Goal: Obtain resource: Download file/media

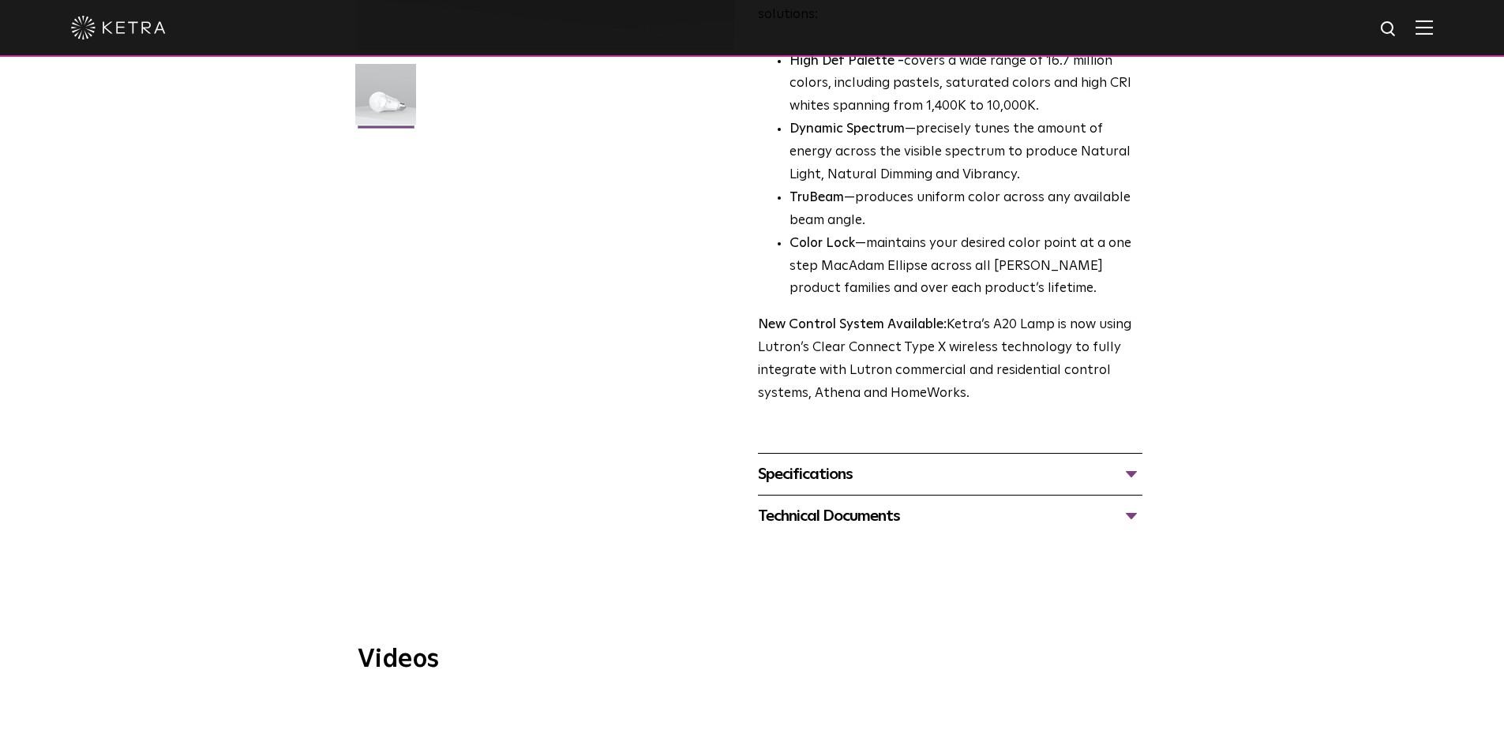
scroll to position [632, 0]
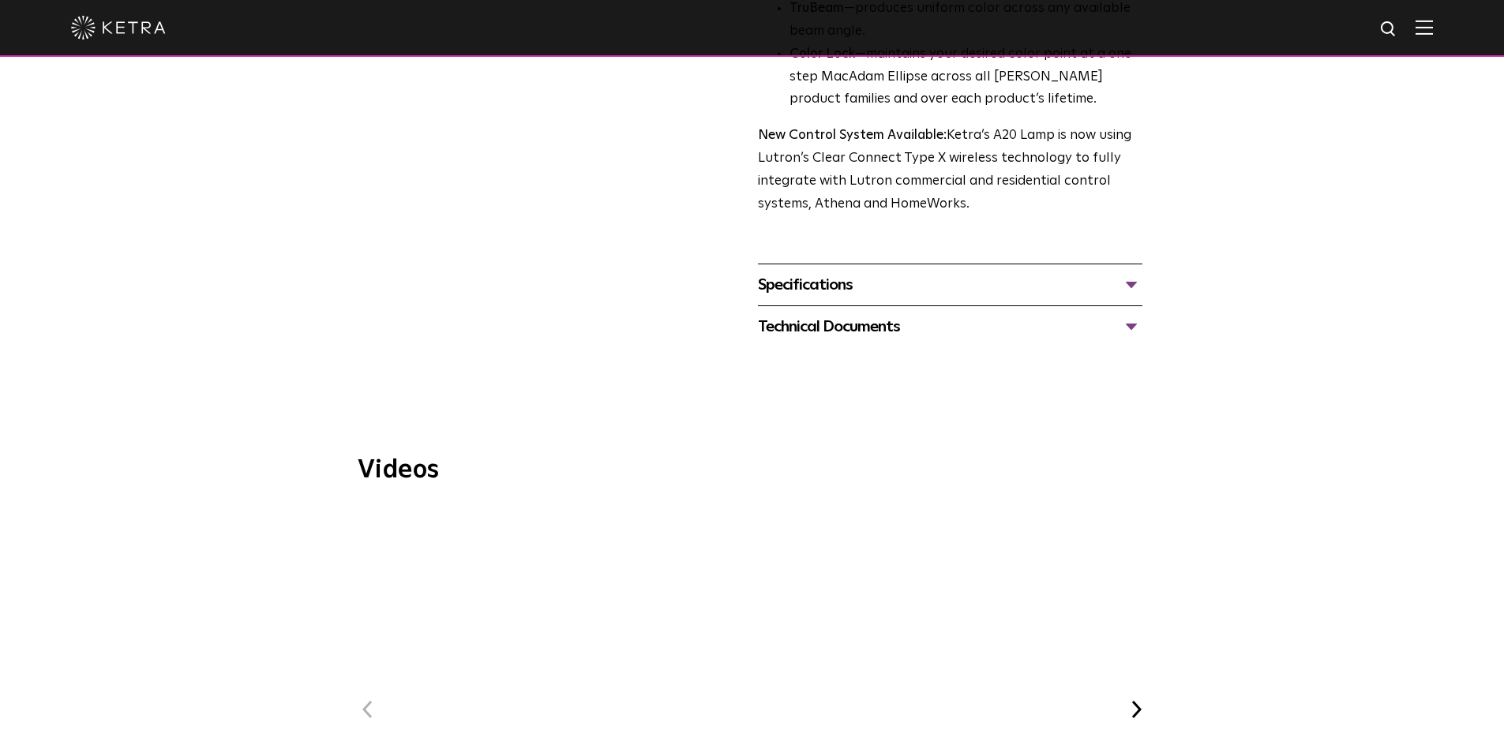
click at [926, 272] on div "Specifications" at bounding box center [950, 284] width 385 height 25
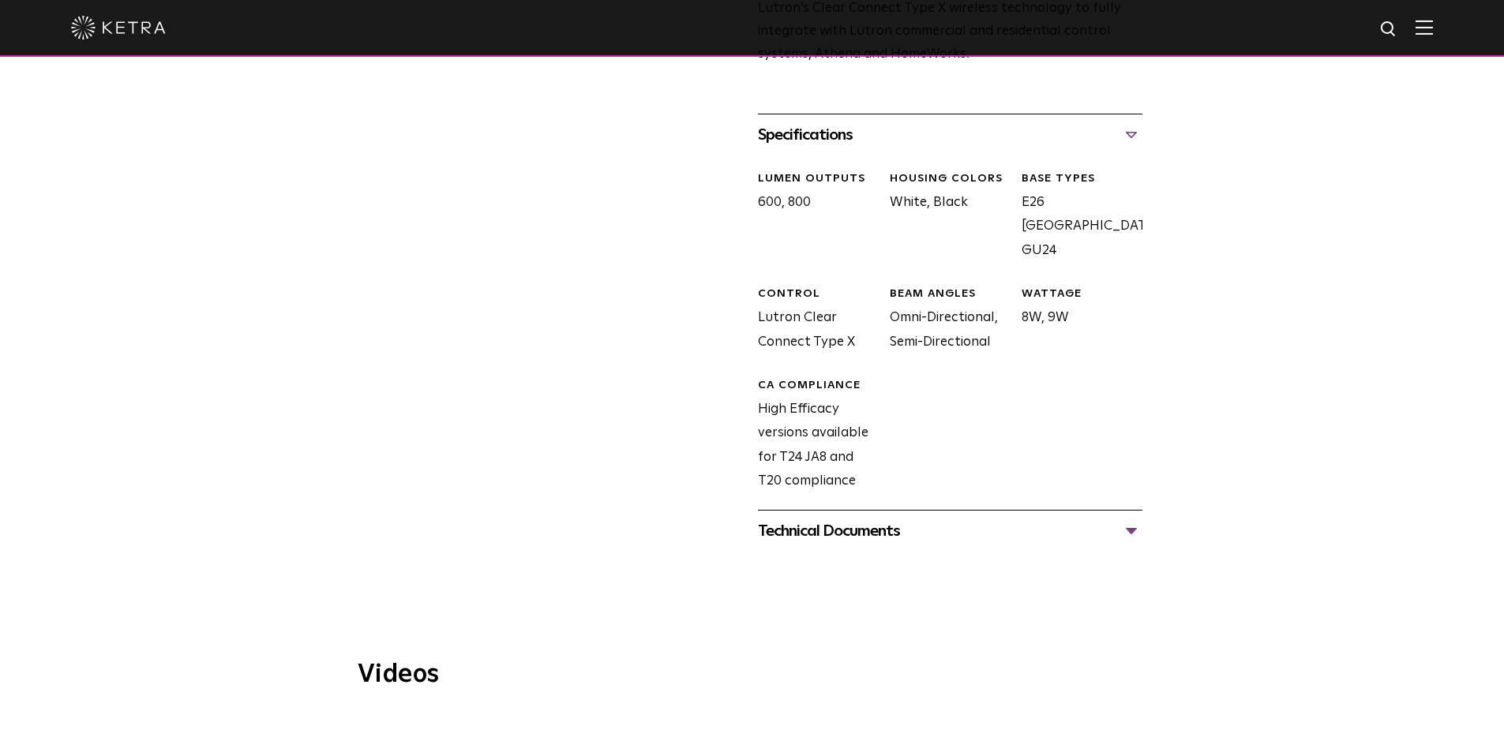
scroll to position [790, 0]
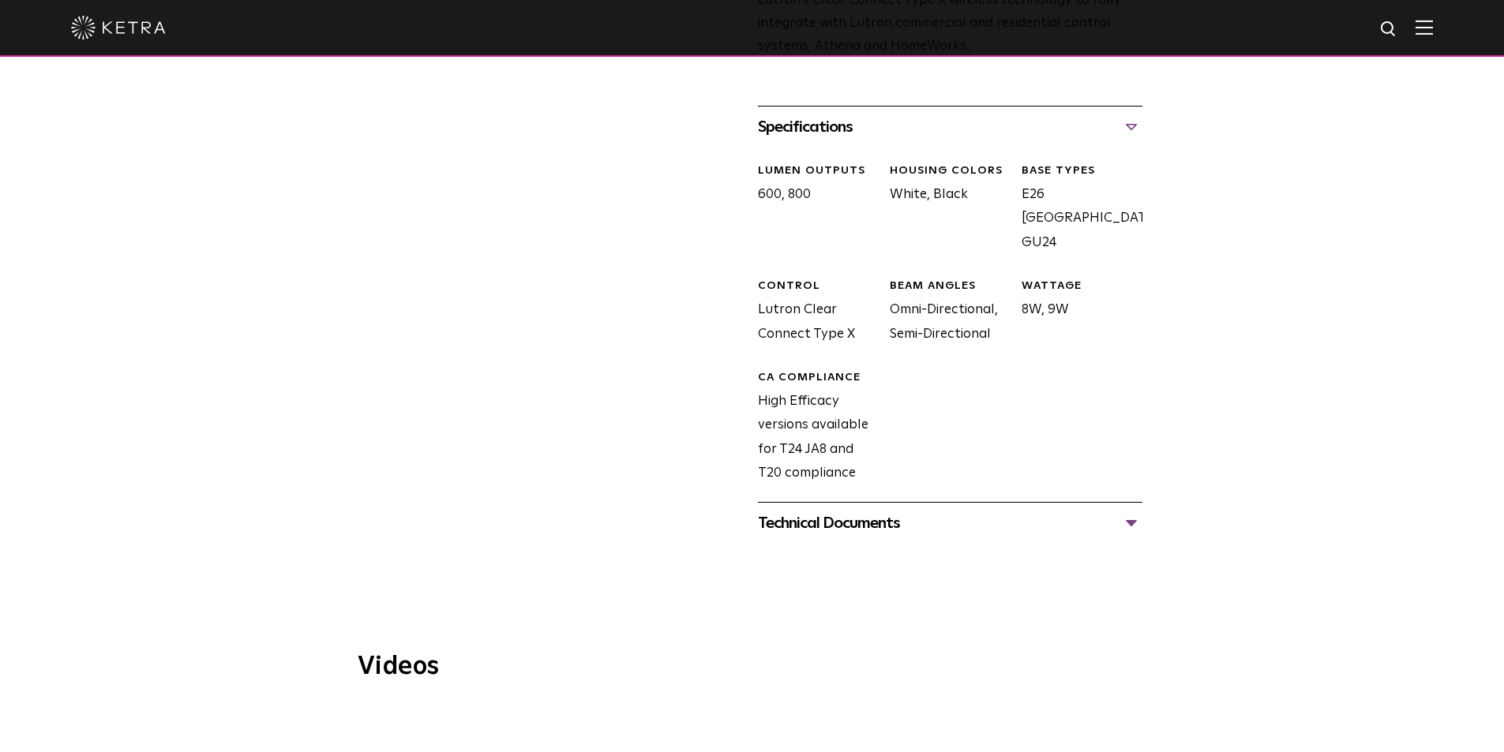
click at [1104, 511] on div "Technical Documents" at bounding box center [950, 523] width 385 height 25
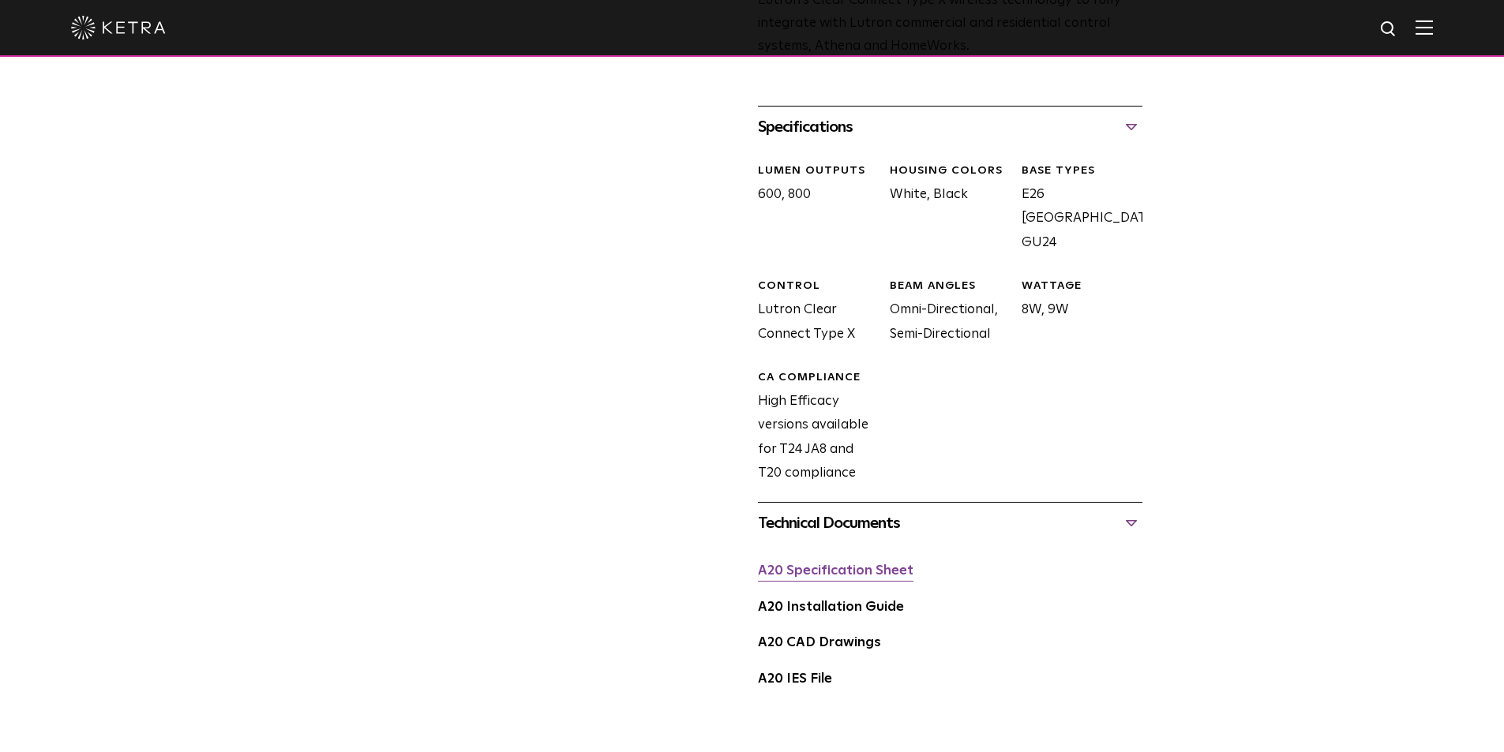
click at [896, 565] on link "A20 Specification Sheet" at bounding box center [836, 571] width 156 height 13
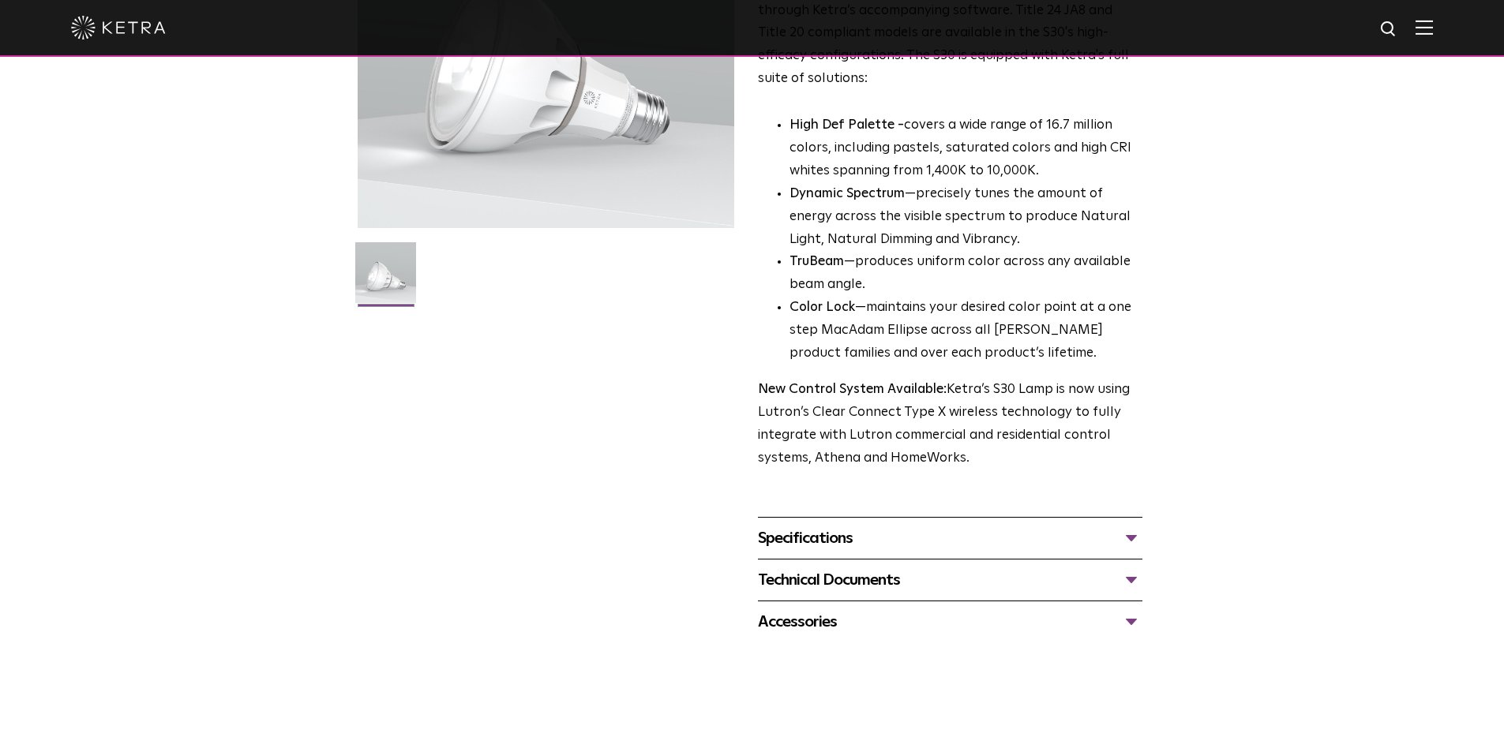
scroll to position [237, 0]
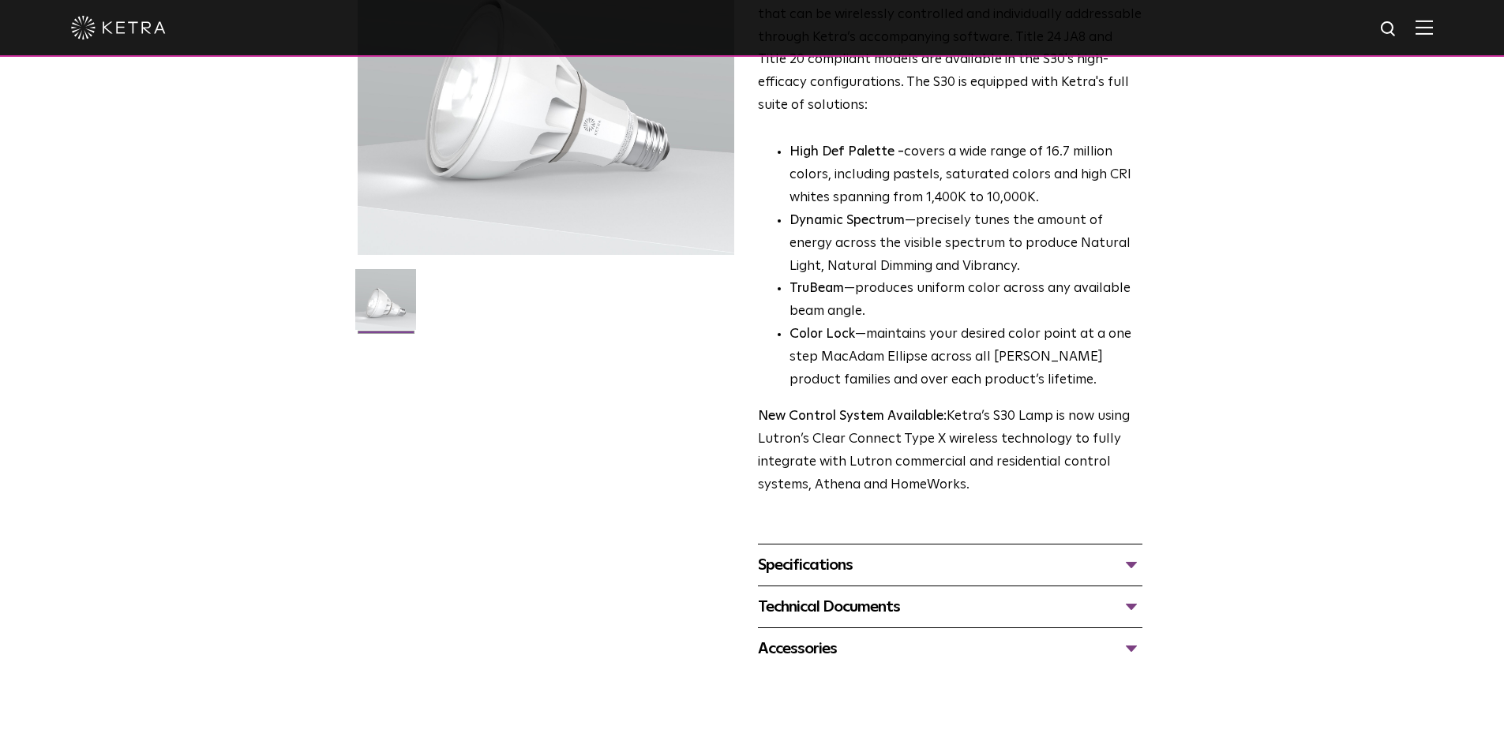
click at [1127, 568] on div "Specifications" at bounding box center [950, 565] width 385 height 25
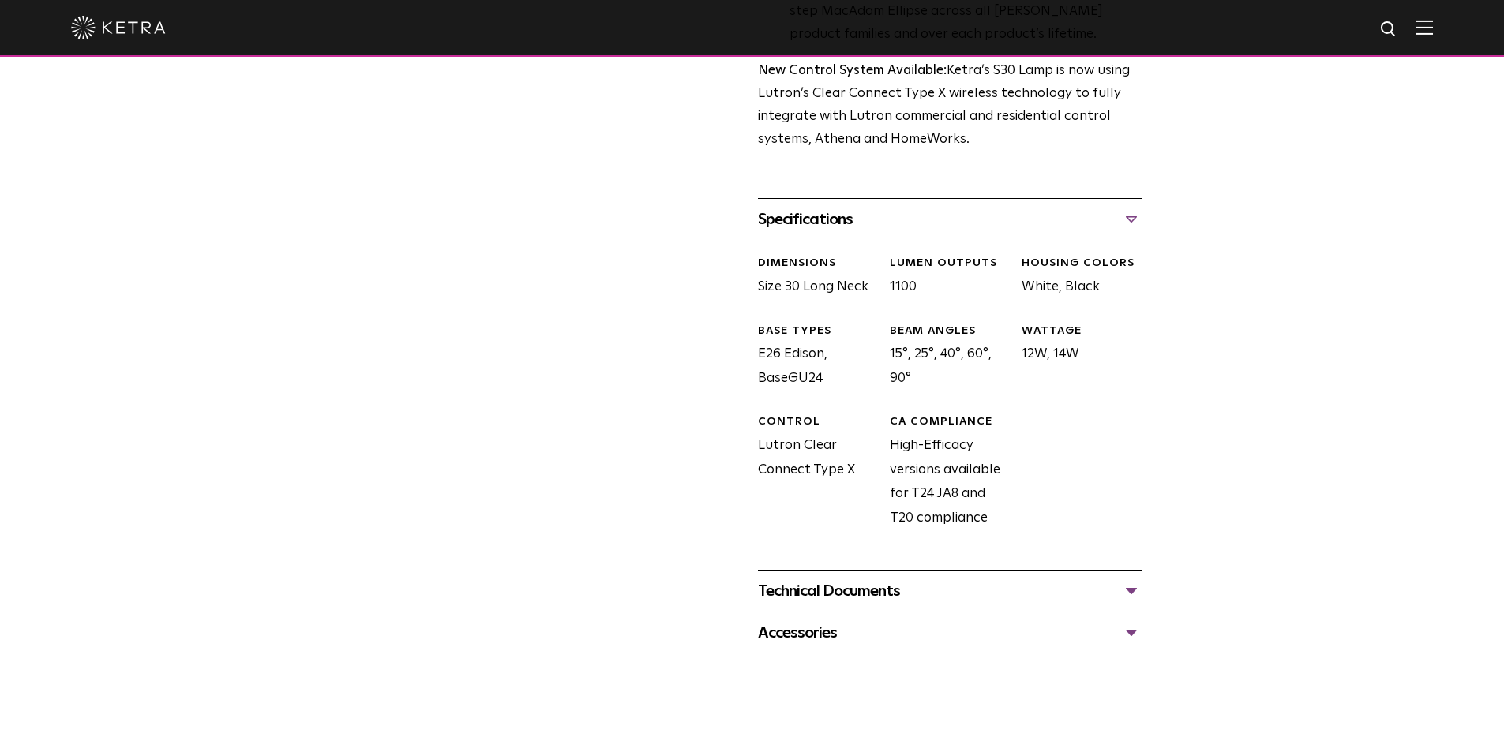
scroll to position [632, 0]
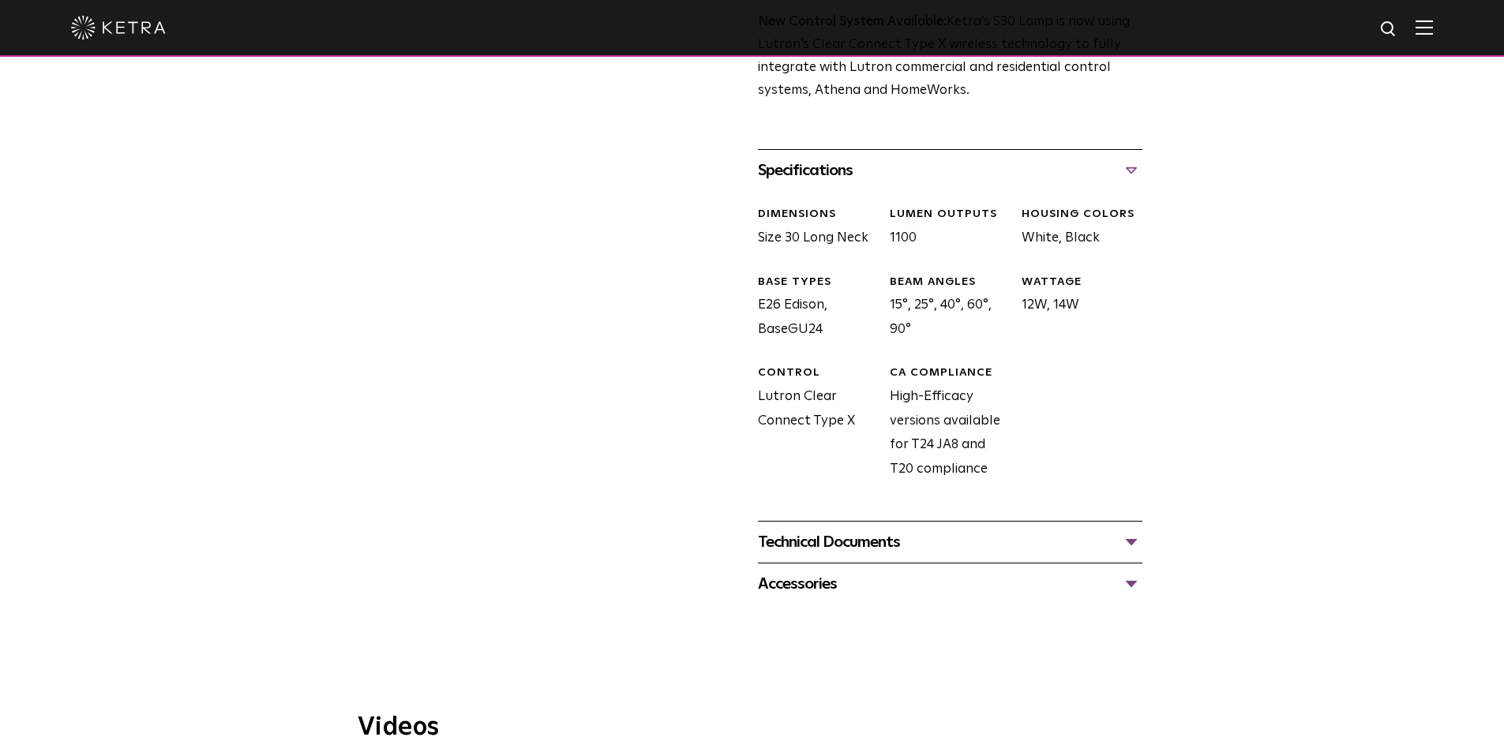
click at [1112, 542] on div "Technical Documents" at bounding box center [950, 542] width 385 height 25
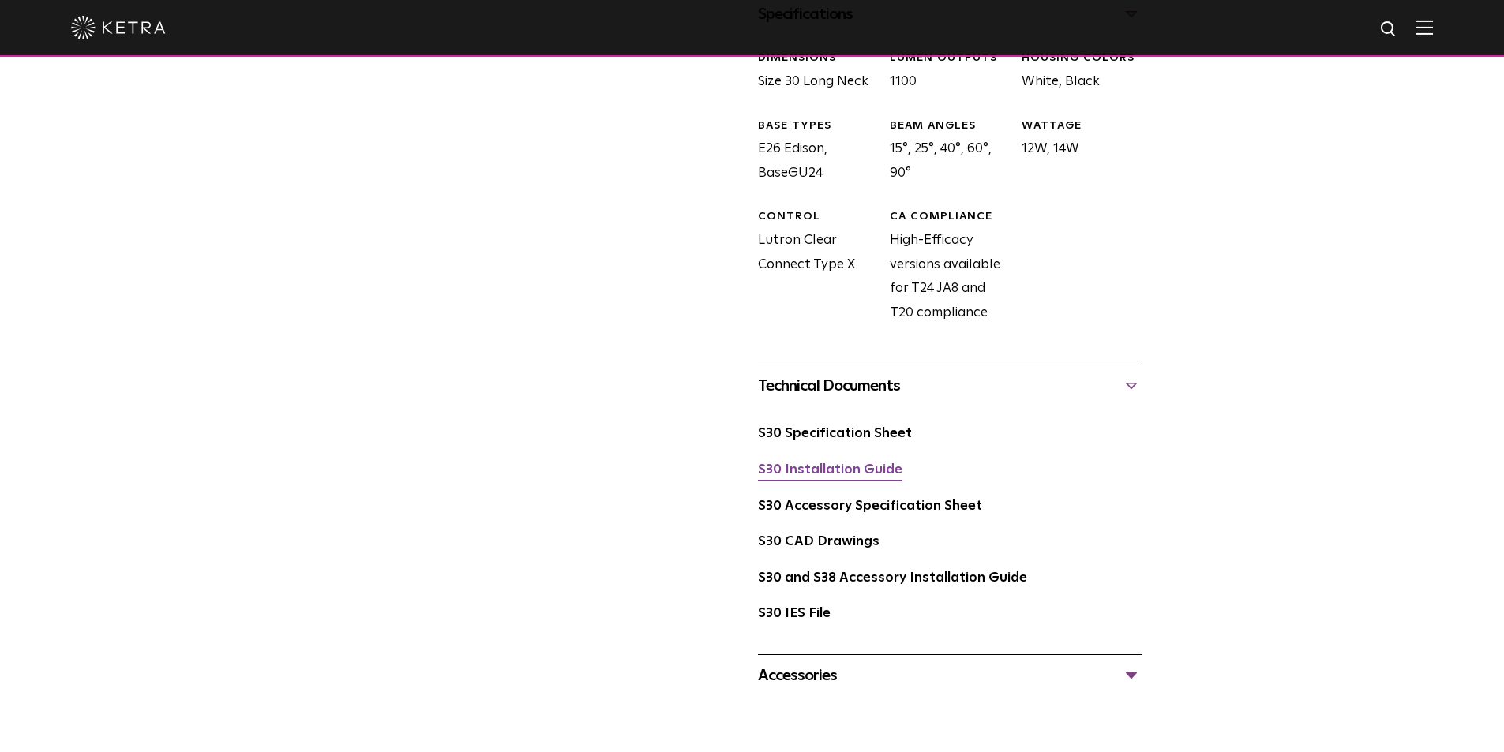
scroll to position [790, 0]
click at [850, 439] on link "S30 Specification Sheet" at bounding box center [835, 432] width 154 height 13
